Goal: Task Accomplishment & Management: Manage account settings

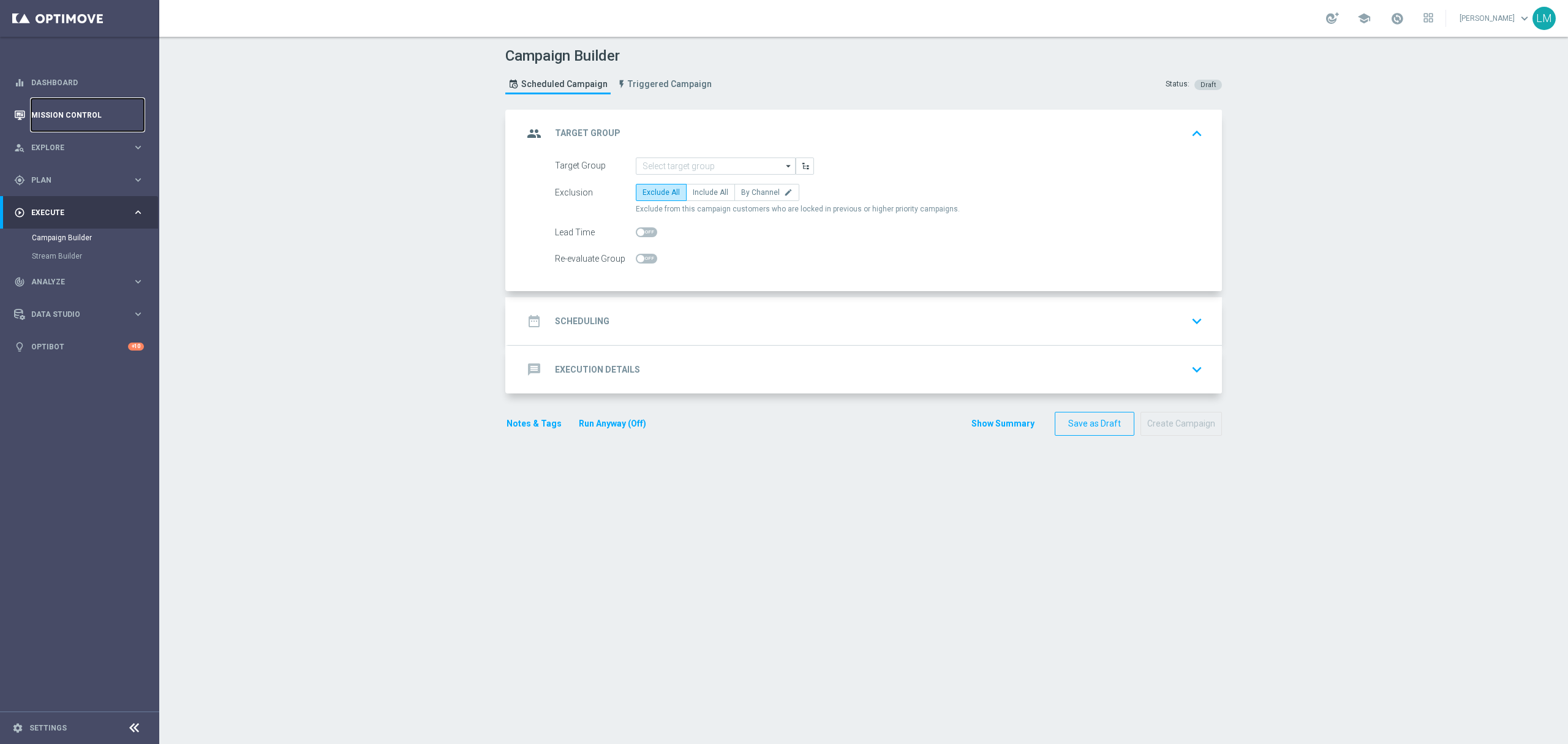
click at [75, 113] on link "Mission Control" at bounding box center [88, 115] width 113 height 32
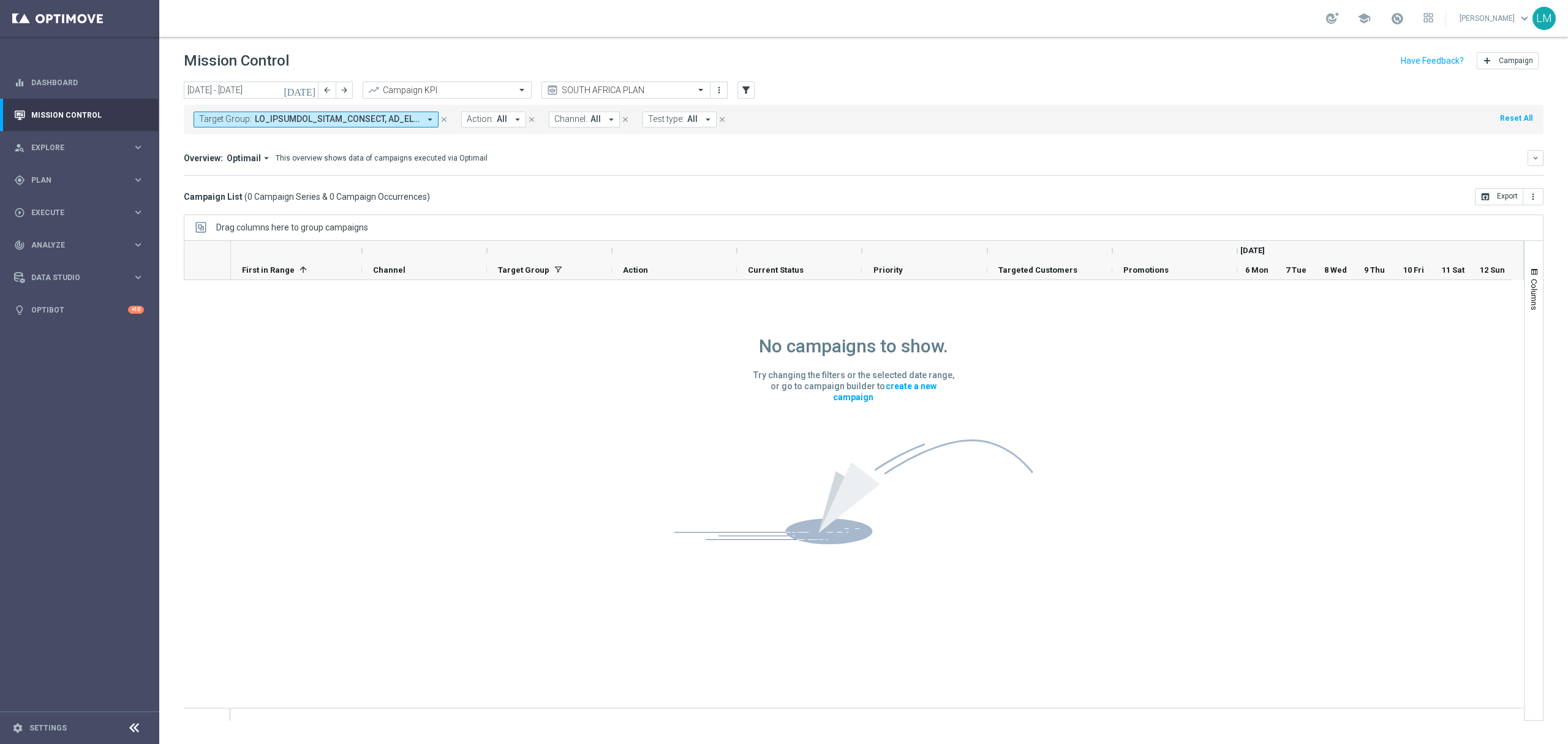
click at [381, 124] on span at bounding box center [337, 119] width 165 height 10
click at [296, 199] on div "ZA_TACTICAL_EMAIL_ACTIVES_NOT_PLAYED_LAST_7_DAYS" at bounding box center [300, 202] width 202 height 19
type input "ZA_TACTICAL_EMAIL_ACTIVES_NOT_PLAYED_LAST_7_DAYS"
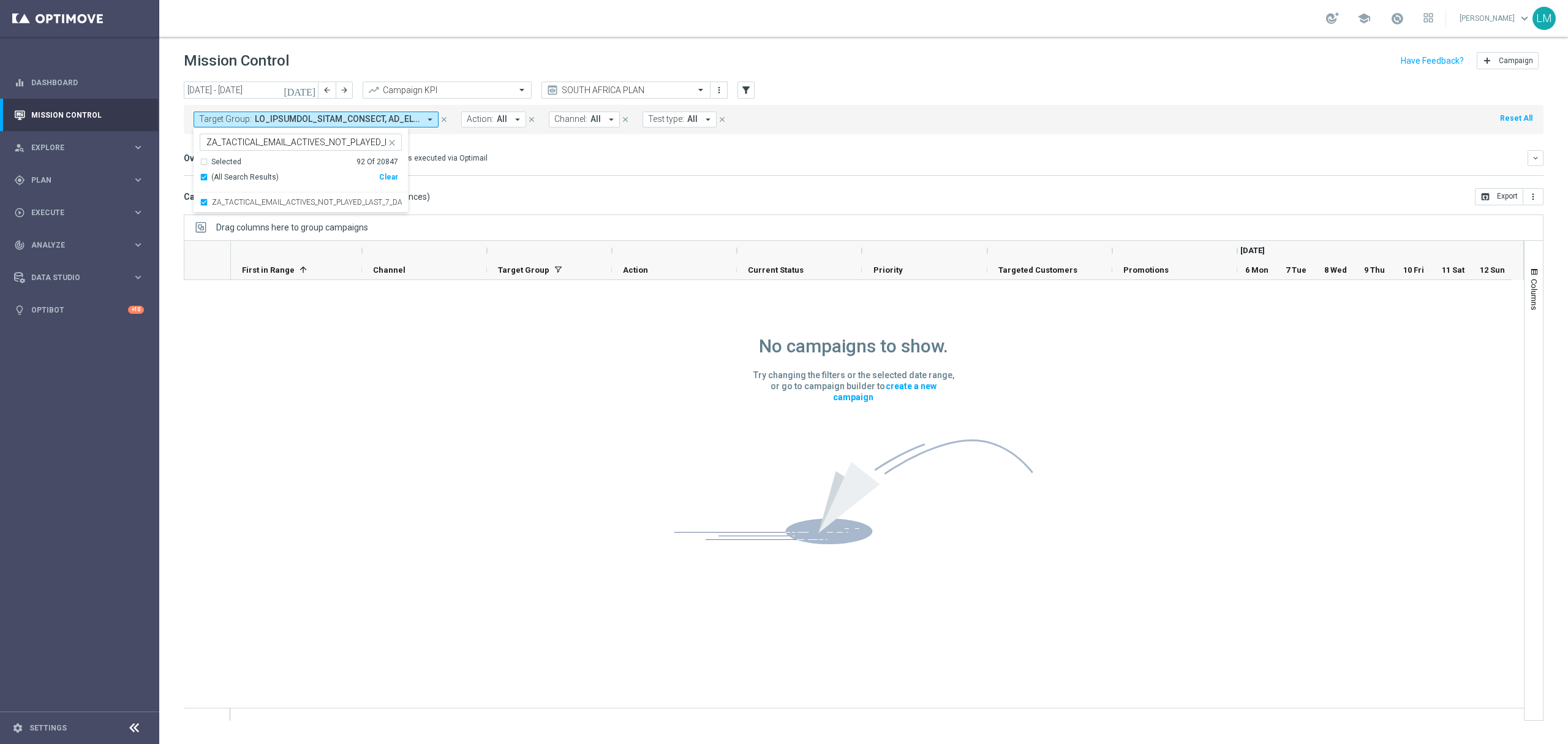
click at [567, 196] on div "Campaign List ( 0 Campaign Series & 0 Campaign Occurrences ) open_in_browser Ex…" at bounding box center [863, 196] width 1360 height 17
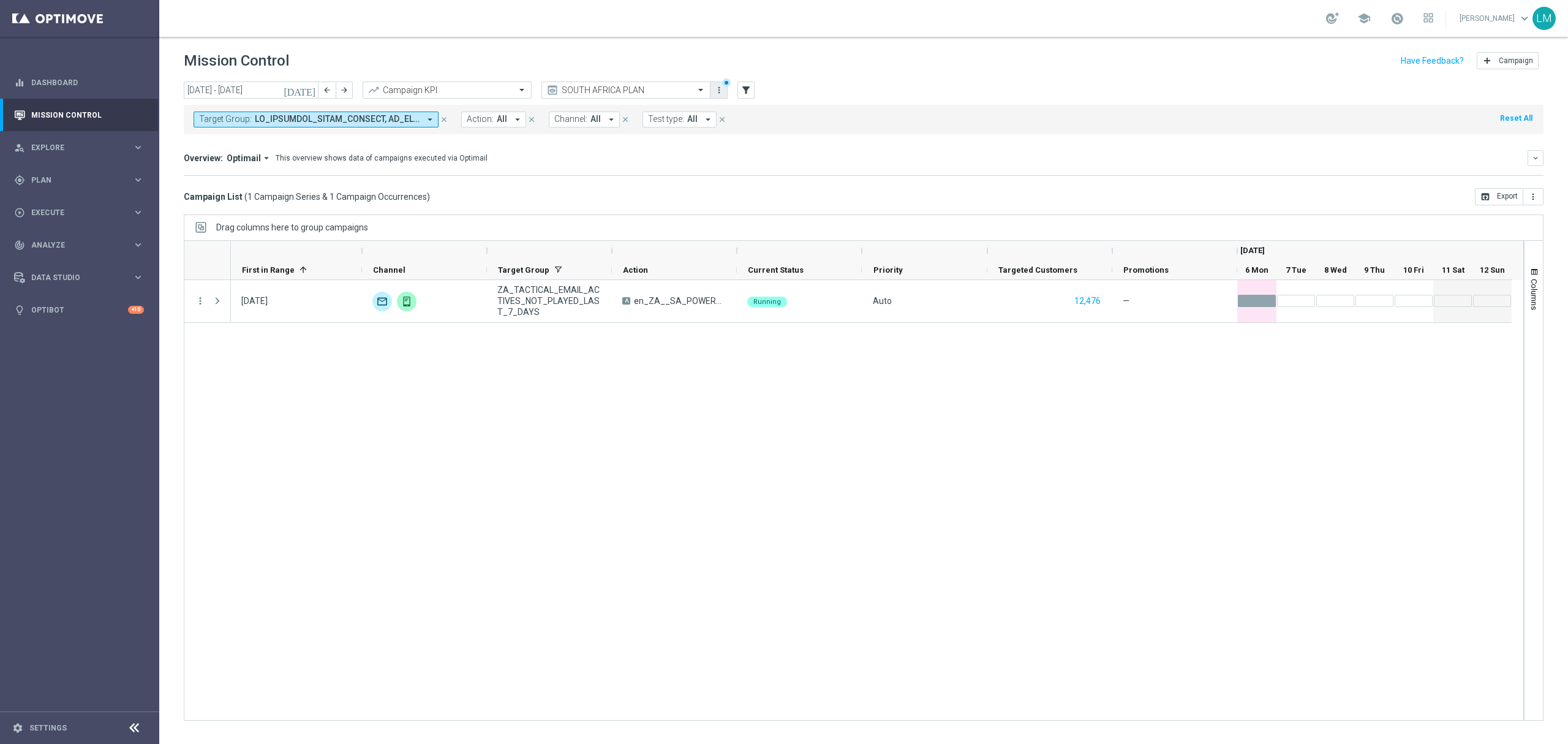
click at [718, 87] on icon "more_vert" at bounding box center [719, 90] width 10 height 10
click at [788, 111] on div "Save view" at bounding box center [783, 113] width 111 height 9
